Goal: Task Accomplishment & Management: Use online tool/utility

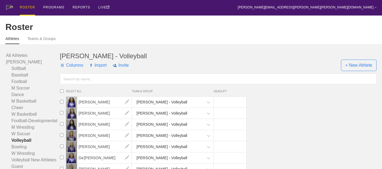
scroll to position [24, 0]
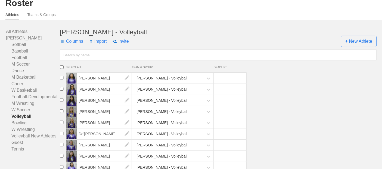
click at [153, 36] on div "[PERSON_NAME] - Volleyball" at bounding box center [218, 32] width 317 height 8
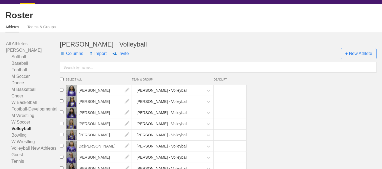
scroll to position [0, 0]
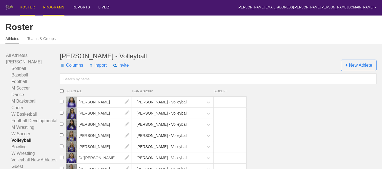
click at [47, 7] on div "PROGRAMS" at bounding box center [53, 8] width 21 height 16
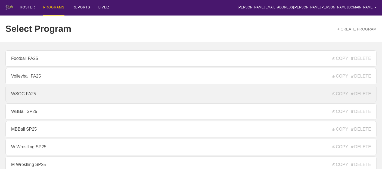
click at [45, 96] on link "WSOC FA25" at bounding box center [190, 94] width 371 height 16
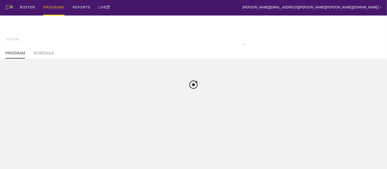
type textarea "x"
type input "WSOC FA25"
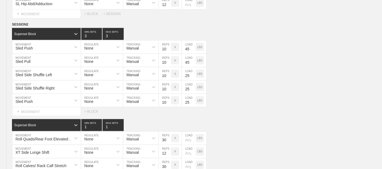
scroll to position [906, 0]
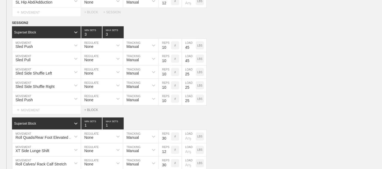
click at [96, 112] on div "+ BLOCK" at bounding box center [93, 110] width 19 height 4
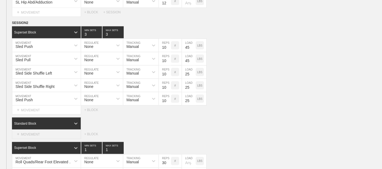
click at [25, 138] on div "+ MOVEMENT" at bounding box center [46, 134] width 69 height 9
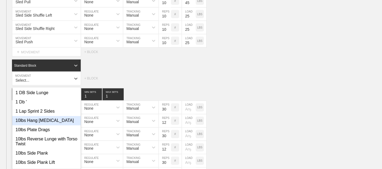
scroll to position [968, 0]
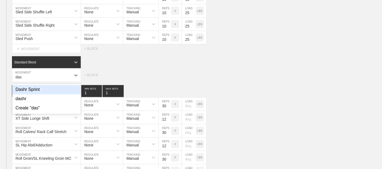
click at [27, 93] on div "Dashr Sprint" at bounding box center [46, 89] width 69 height 9
type input "das"
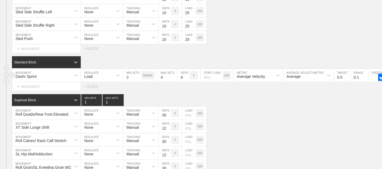
click at [163, 80] on input "4" at bounding box center [168, 75] width 20 height 13
type input "3"
type input "1"
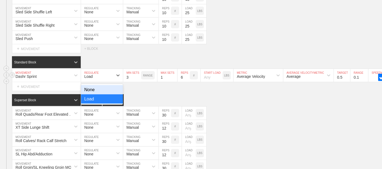
click at [103, 77] on div "Load" at bounding box center [97, 75] width 32 height 9
click at [108, 93] on div "None" at bounding box center [102, 89] width 42 height 9
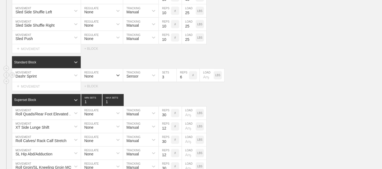
click at [132, 76] on div "Sensor" at bounding box center [133, 76] width 12 height 4
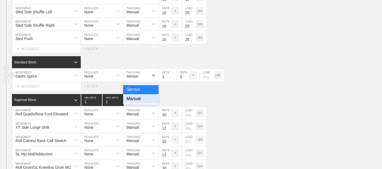
click at [136, 102] on div "Manual" at bounding box center [140, 98] width 35 height 9
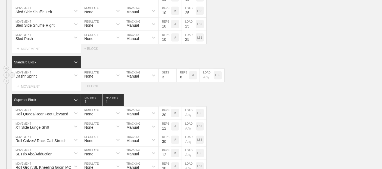
click at [165, 78] on input "3" at bounding box center [168, 75] width 18 height 13
type input "1"
click at [181, 79] on input "6" at bounding box center [183, 75] width 12 height 13
type input "3"
click at [203, 78] on input "number" at bounding box center [207, 75] width 14 height 13
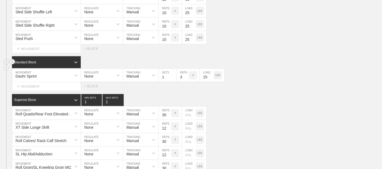
type input "15"
click at [232, 62] on div "Standard Block" at bounding box center [197, 62] width 370 height 12
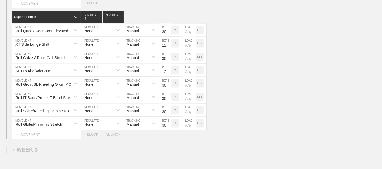
scroll to position [1064, 0]
